Goal: Task Accomplishment & Management: Complete application form

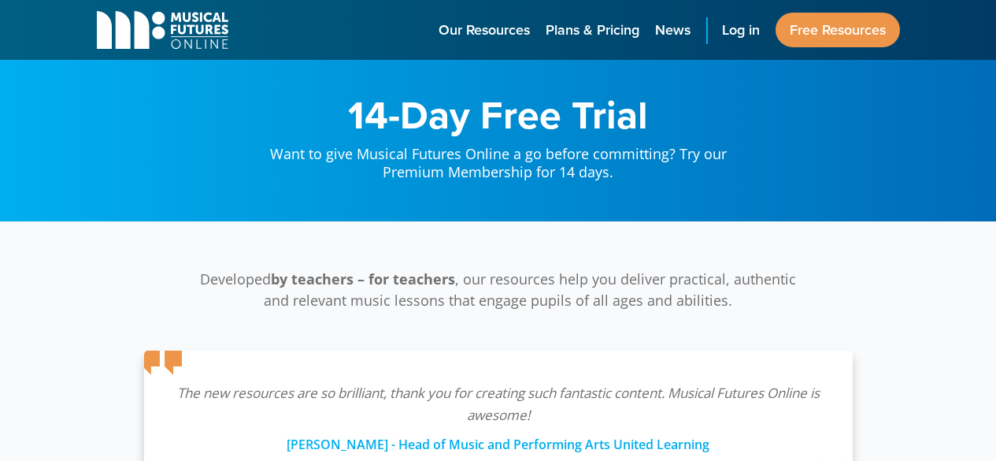
scroll to position [371, 0]
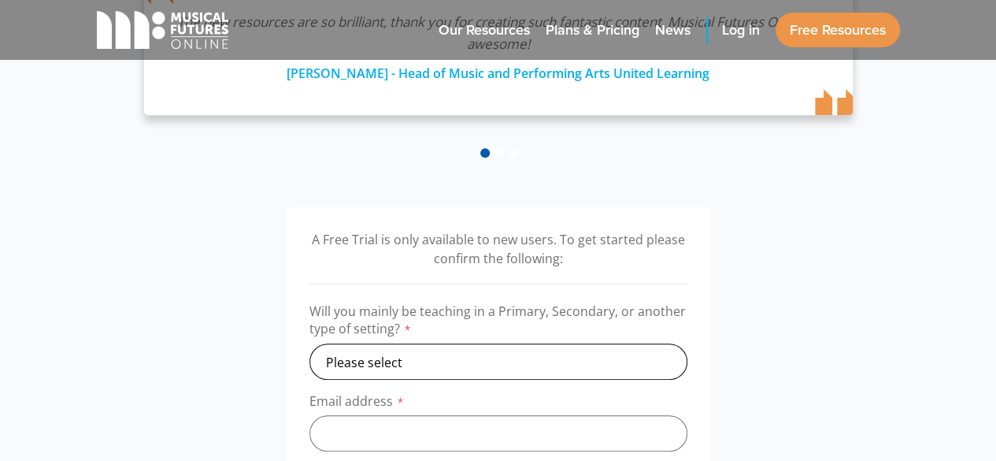
click at [450, 361] on select "Please select Primary Secondary Other" at bounding box center [498, 361] width 378 height 36
select select "primary"
click at [309, 343] on select "Please select Primary Secondary Other" at bounding box center [498, 361] width 378 height 36
click at [411, 429] on input "email" at bounding box center [498, 433] width 378 height 36
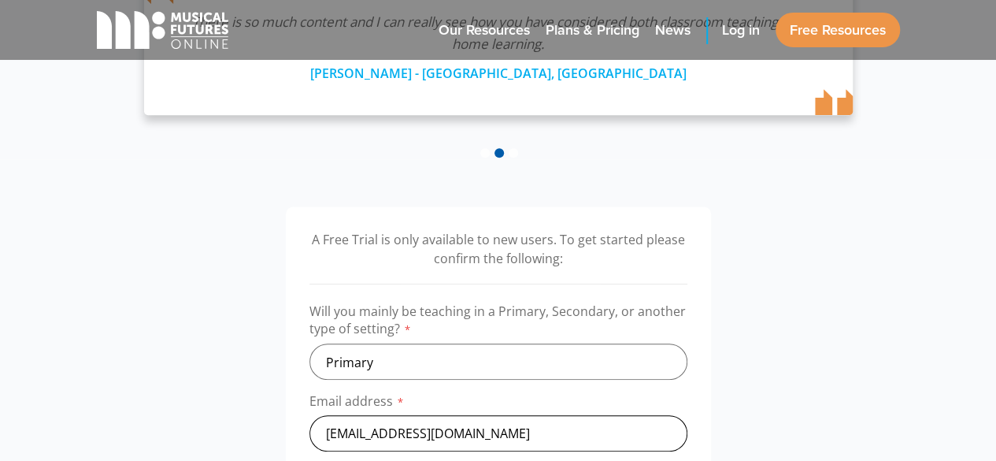
type input "[EMAIL_ADDRESS][DOMAIN_NAME]"
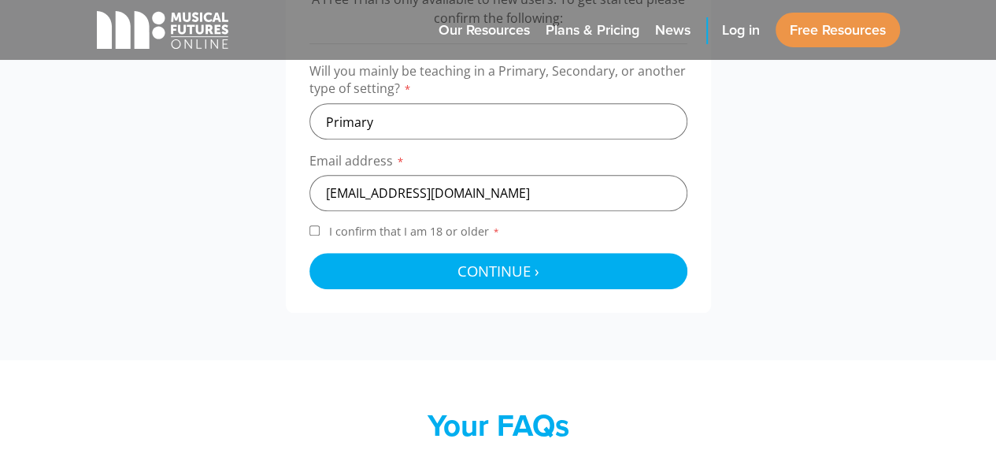
click at [310, 234] on input "I confirm that I am 18 or older *" at bounding box center [314, 230] width 10 height 10
checkbox input "true"
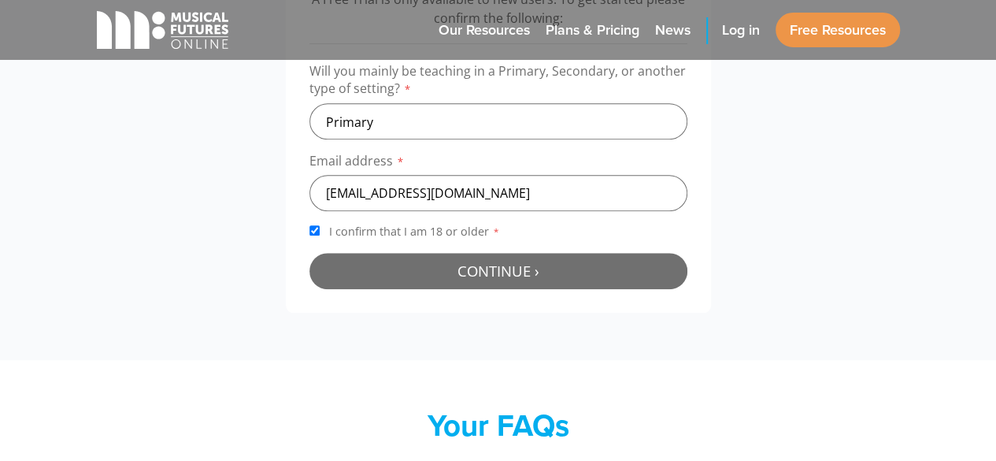
click at [392, 274] on button "Continue › Checking your details..." at bounding box center [498, 271] width 378 height 36
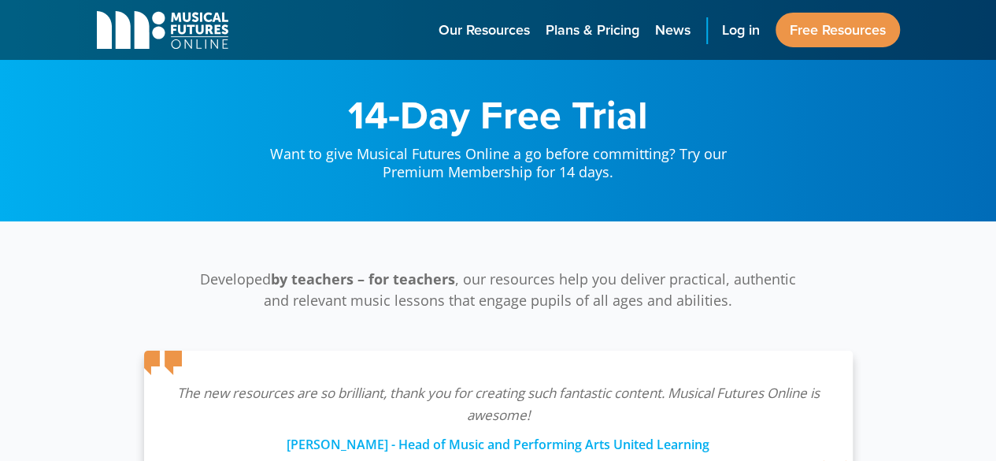
scroll to position [513, 0]
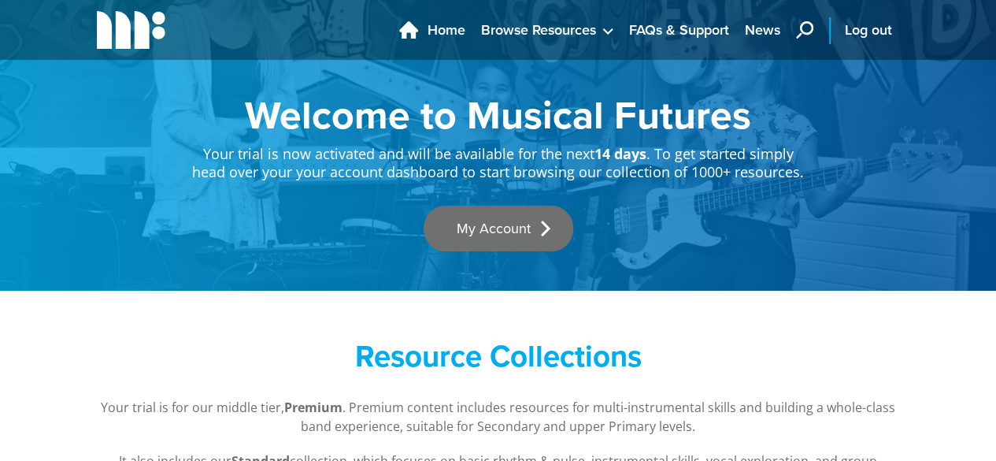
click at [457, 218] on link "My Account" at bounding box center [499, 229] width 150 height 46
